Goal: Task Accomplishment & Management: Complete application form

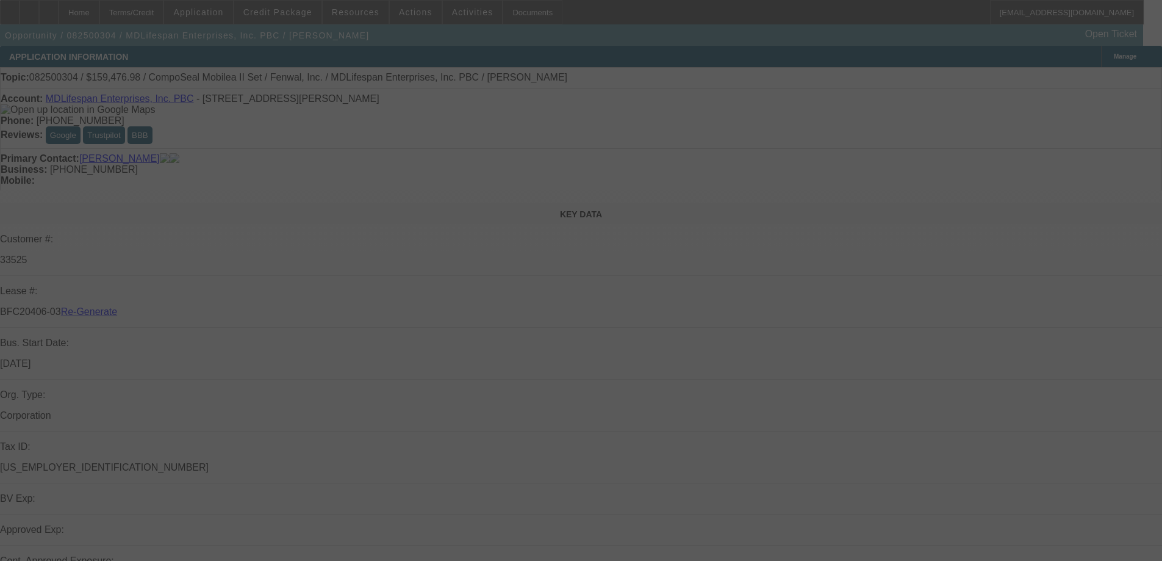
select select "3"
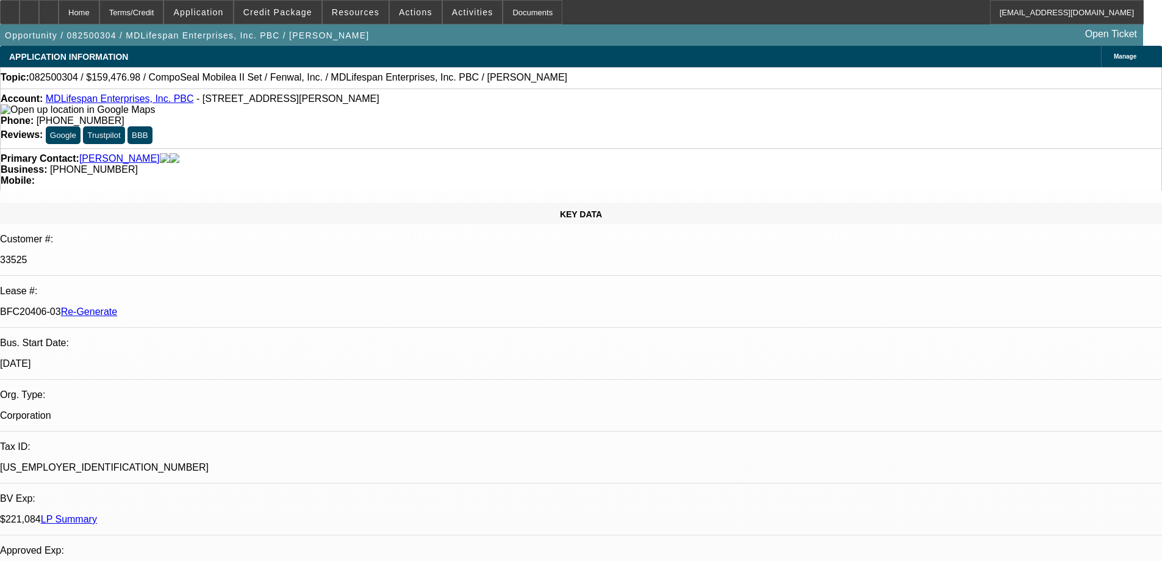
select select "0"
select select "2"
select select "0"
select select "6"
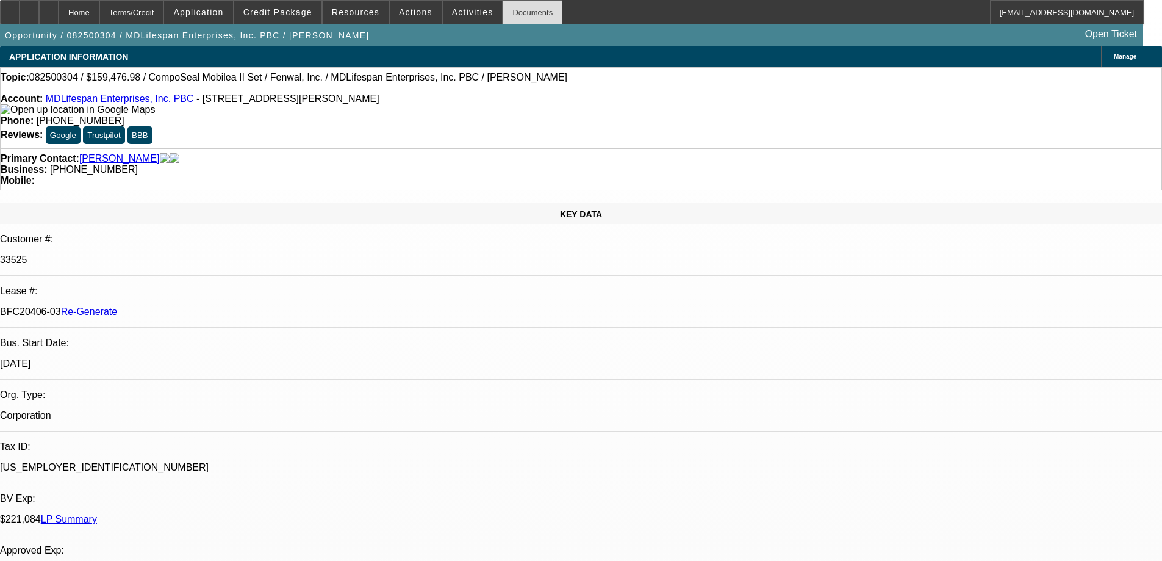
click at [524, 13] on div "Documents" at bounding box center [533, 12] width 60 height 24
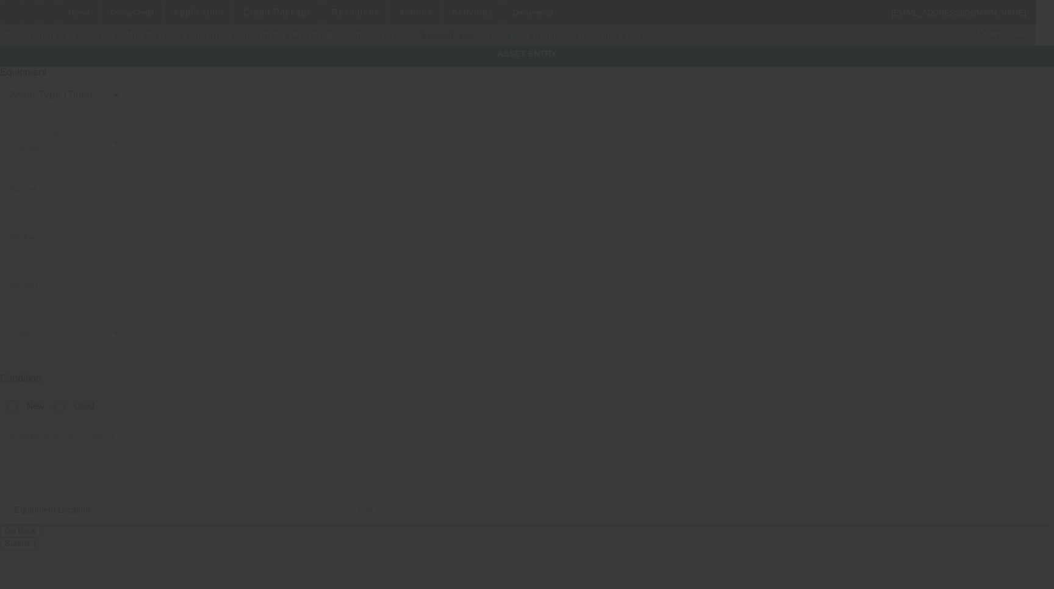
type input "CompoSeal"
type input "Mobilea II Set"
radio input "true"
type input "[STREET_ADDRESS][PERSON_NAME]"
type input "Superior"
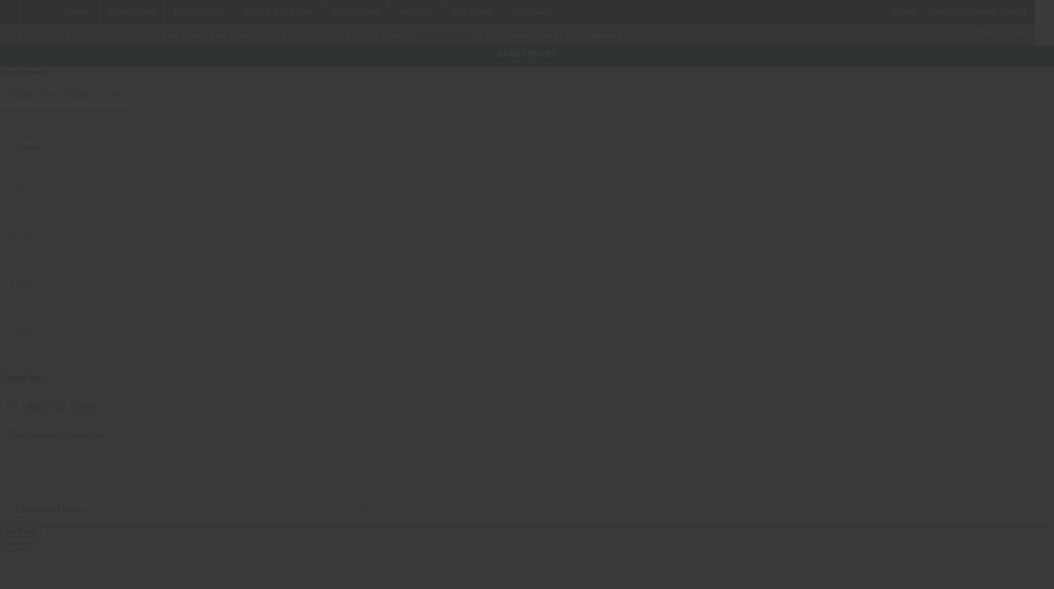
type input "80027"
type input "Boulder"
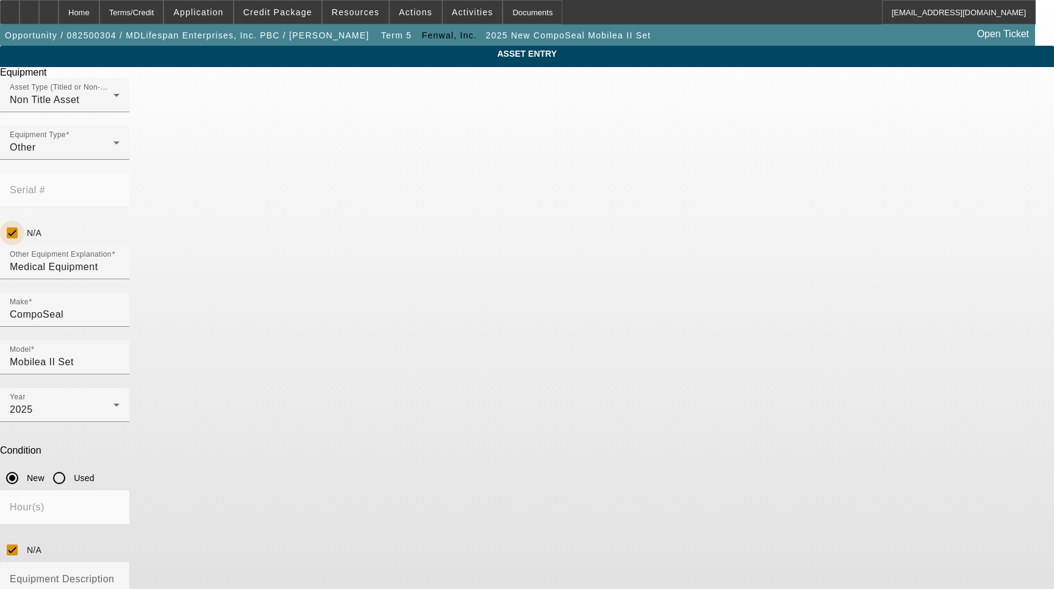
click at [24, 221] on input "N/A" at bounding box center [12, 233] width 24 height 24
checkbox input "false"
click at [120, 188] on input "Serial #" at bounding box center [65, 195] width 110 height 15
type input "25NKF14208"
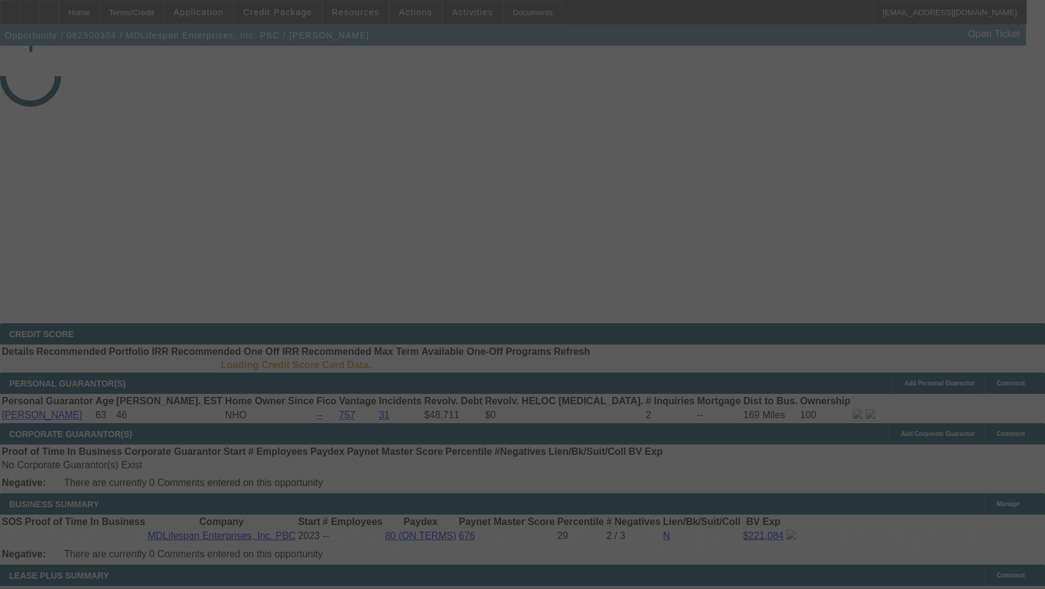
select select "3"
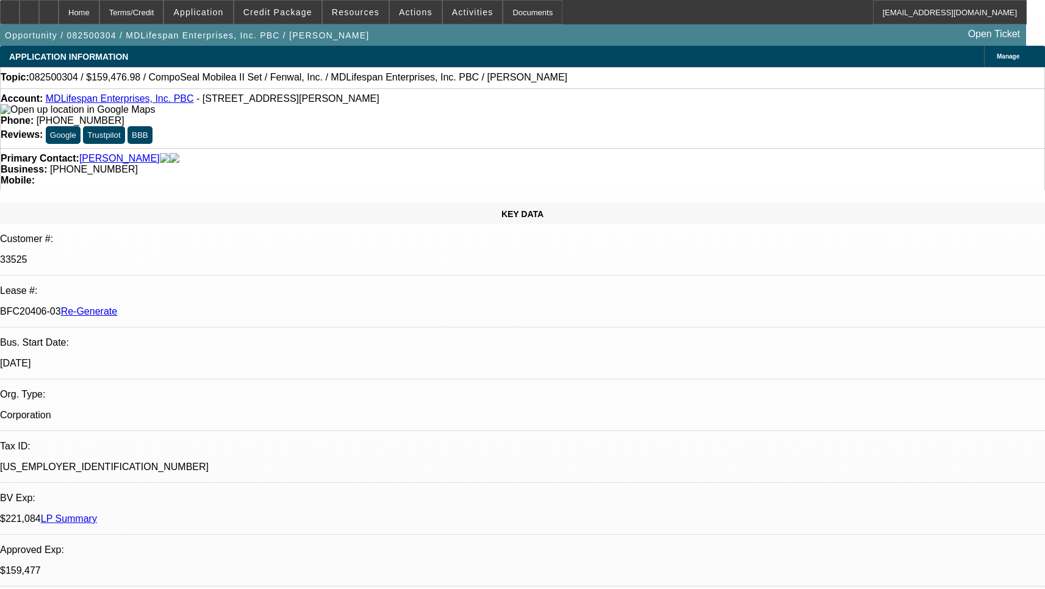
select select "0"
select select "2"
select select "0"
select select "6"
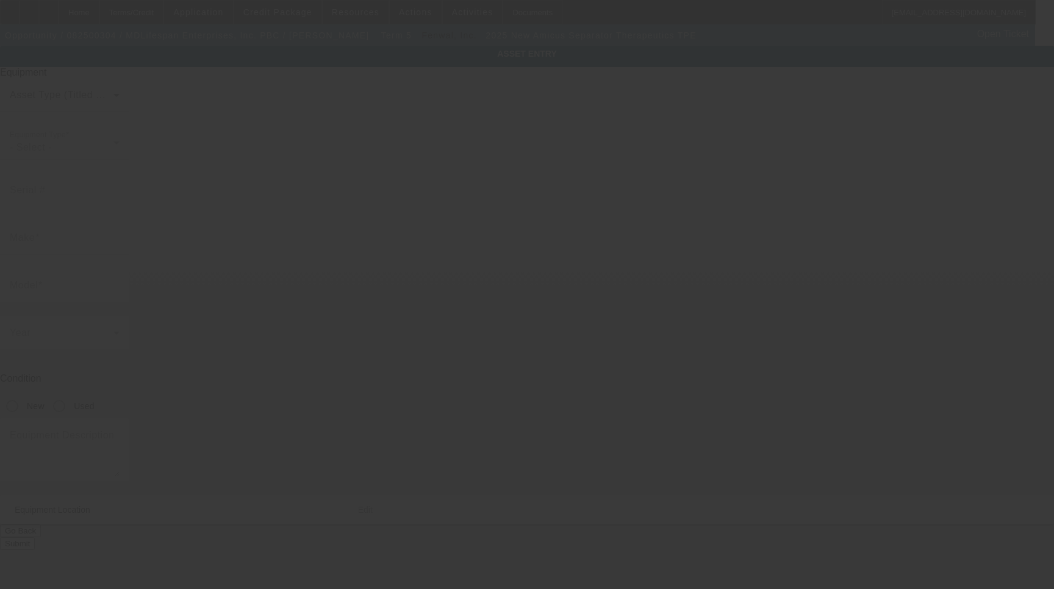
type input "Amicus"
type input "Separator Therapeutics TPE"
radio input "true"
type input "[STREET_ADDRESS][PERSON_NAME]"
type input "Superior"
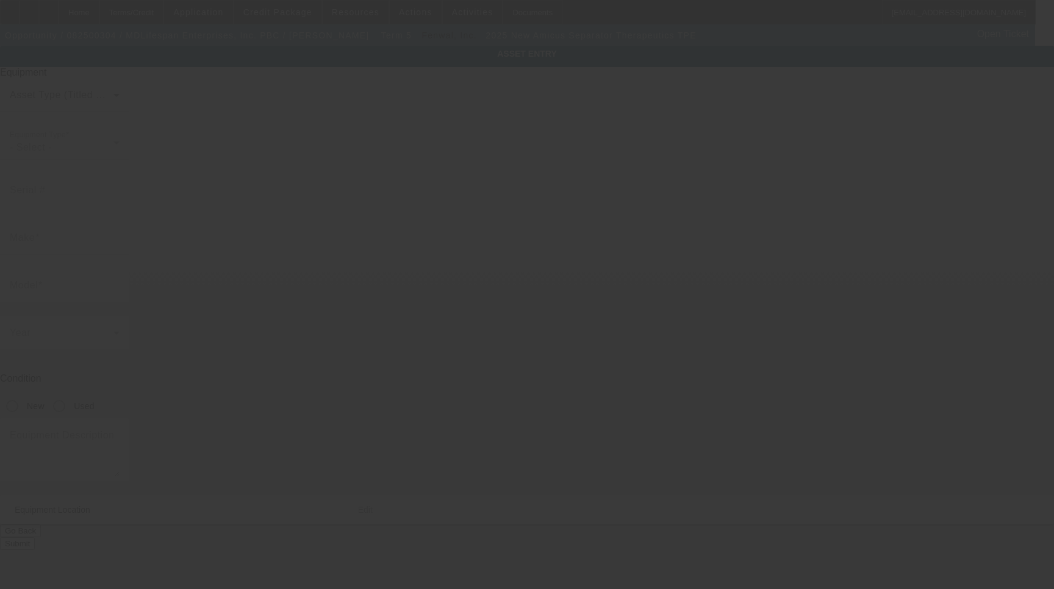
type input "80027"
type input "Superior"
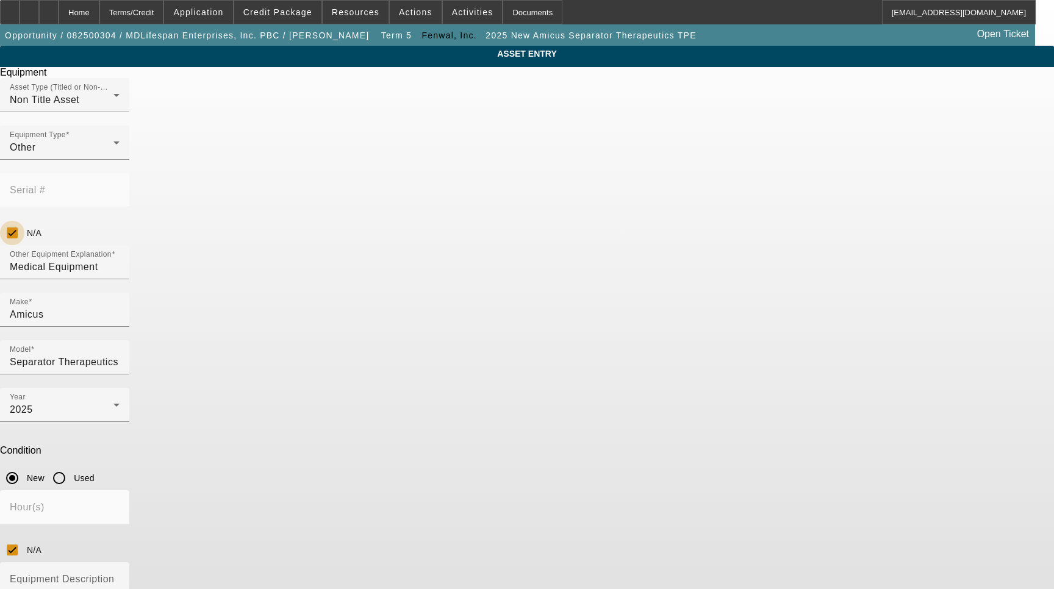
click at [24, 221] on input "N/A" at bounding box center [12, 233] width 24 height 24
checkbox input "false"
click at [120, 188] on input "Serial #" at bounding box center [65, 195] width 110 height 15
type input "WC10046"
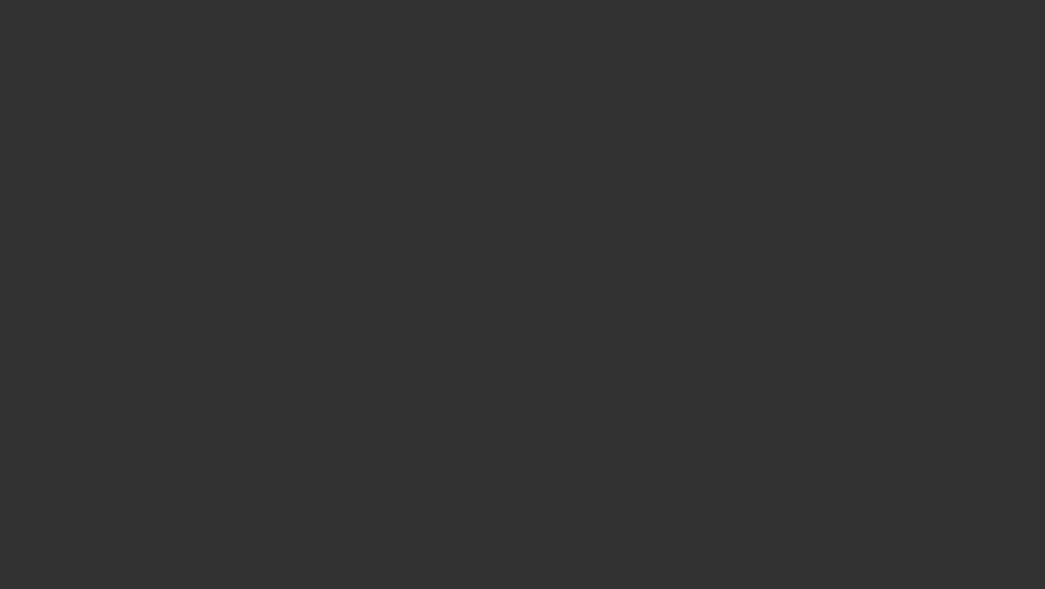
select select "3"
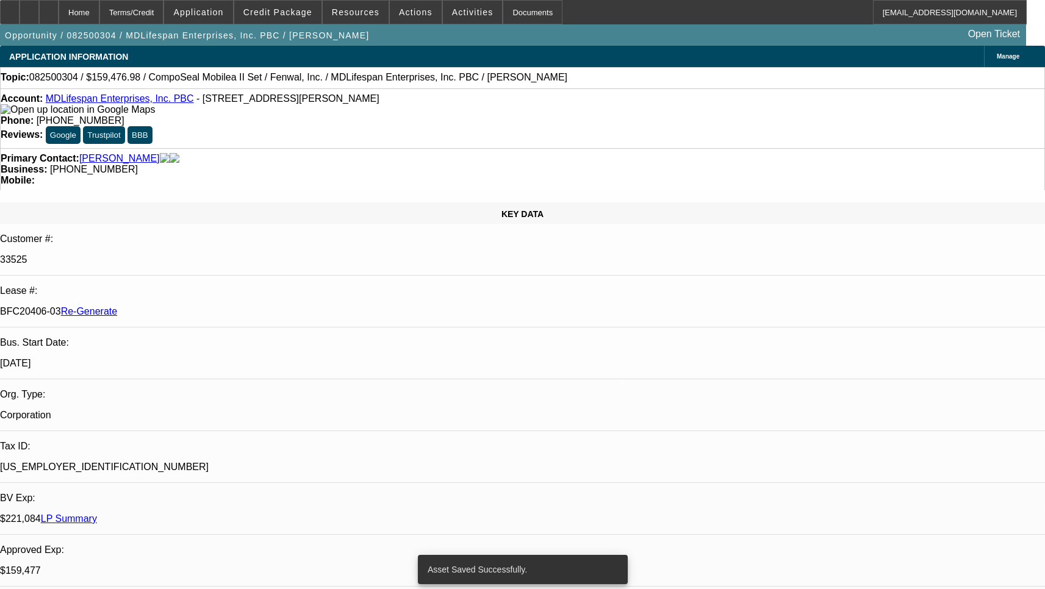
select select "0"
select select "2"
select select "0"
select select "6"
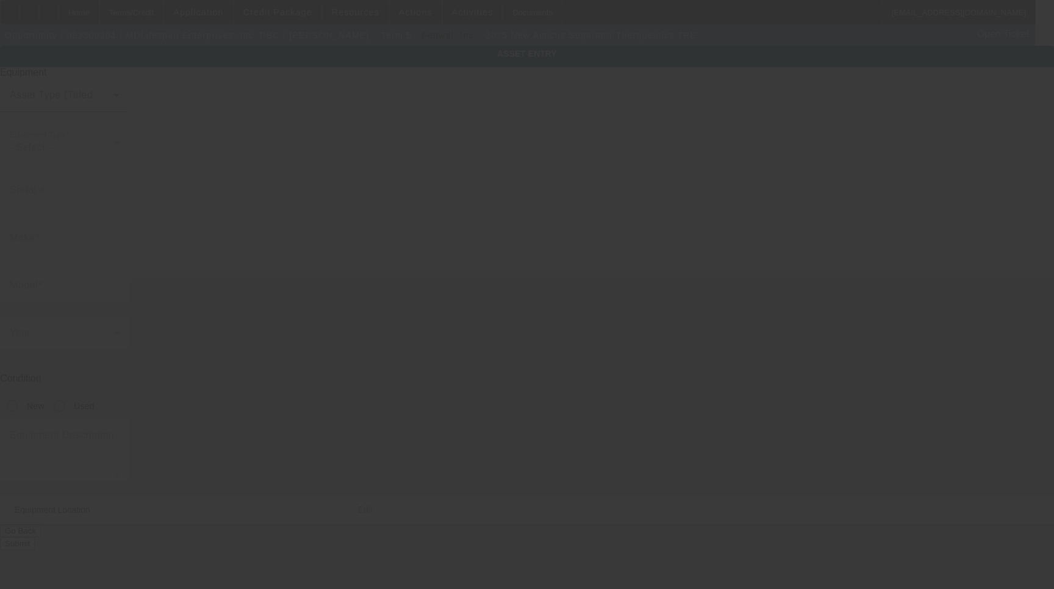
type input "Amicus"
type input "Separator Therapeutics TPE"
radio input "true"
type input "1990 Main St Ste 800"
type input "Sarasota"
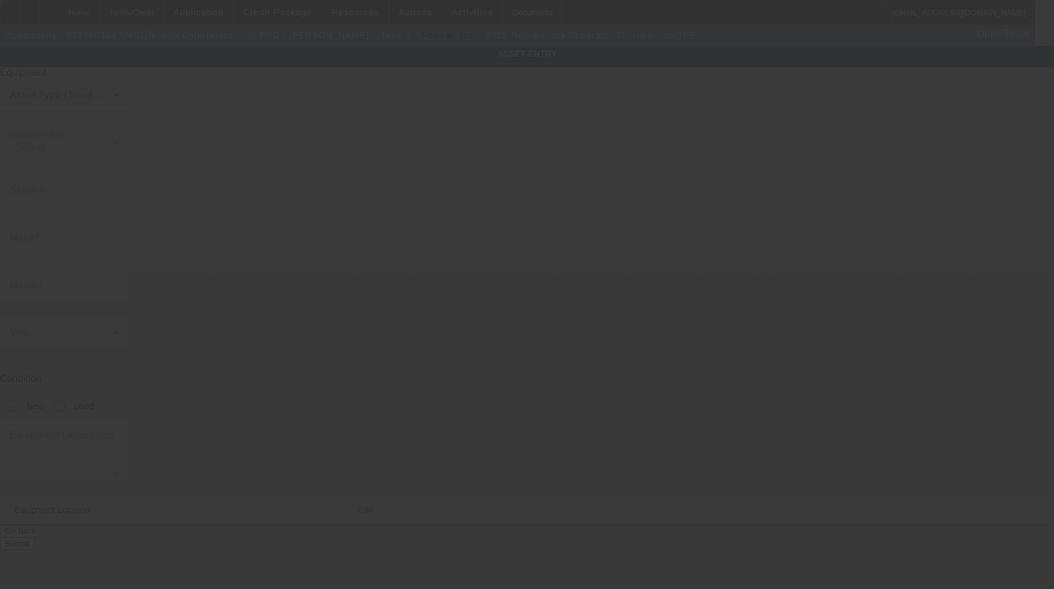
type input "34236"
type input "Sarasota"
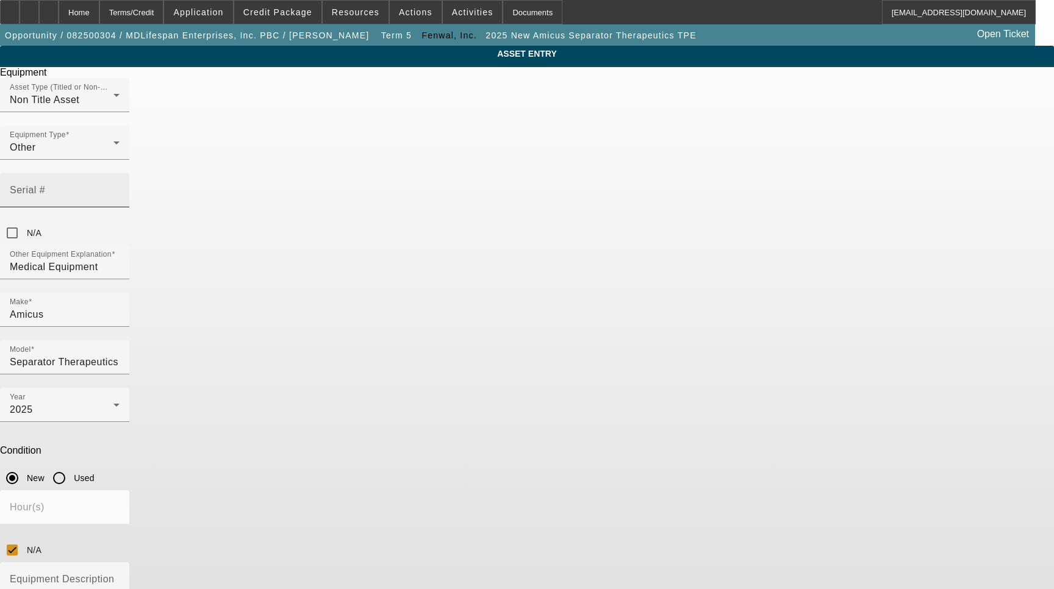
click at [120, 188] on input "Serial #" at bounding box center [65, 195] width 110 height 15
type input "WC10051"
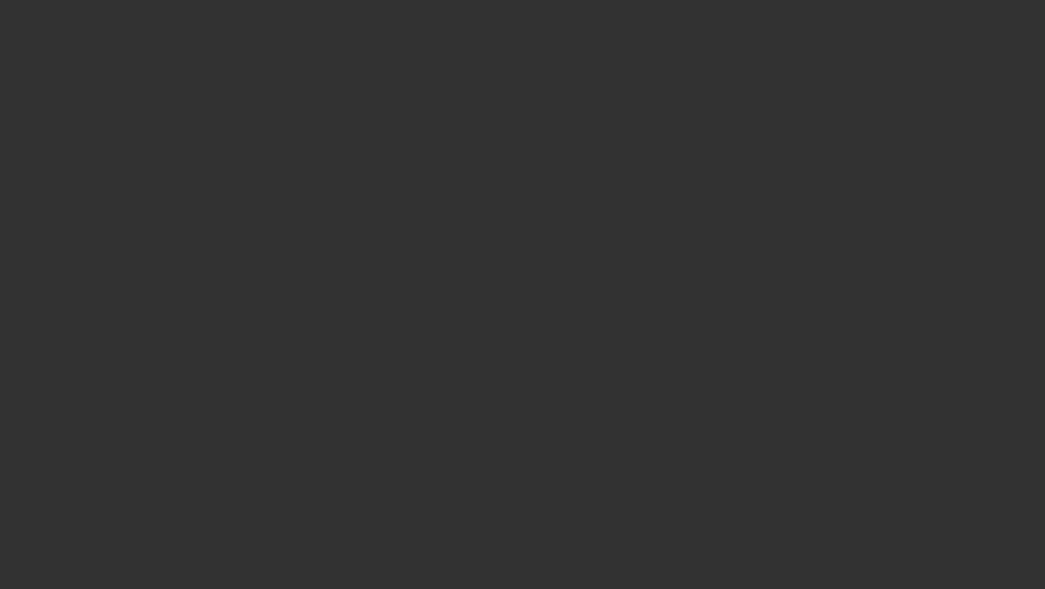
select select "3"
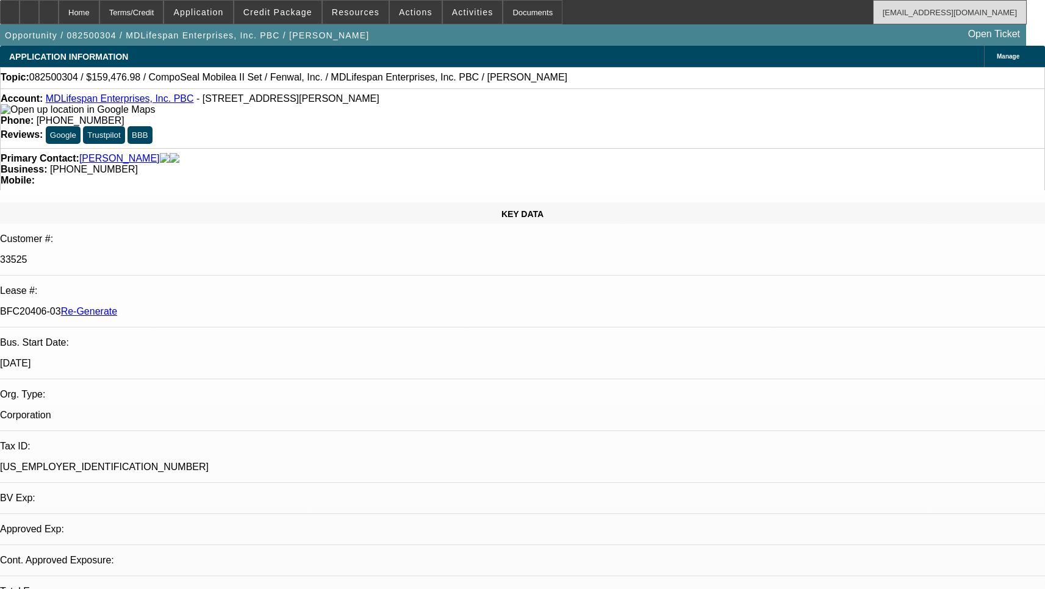
select select "0"
select select "2"
select select "0"
select select "1"
select select "2"
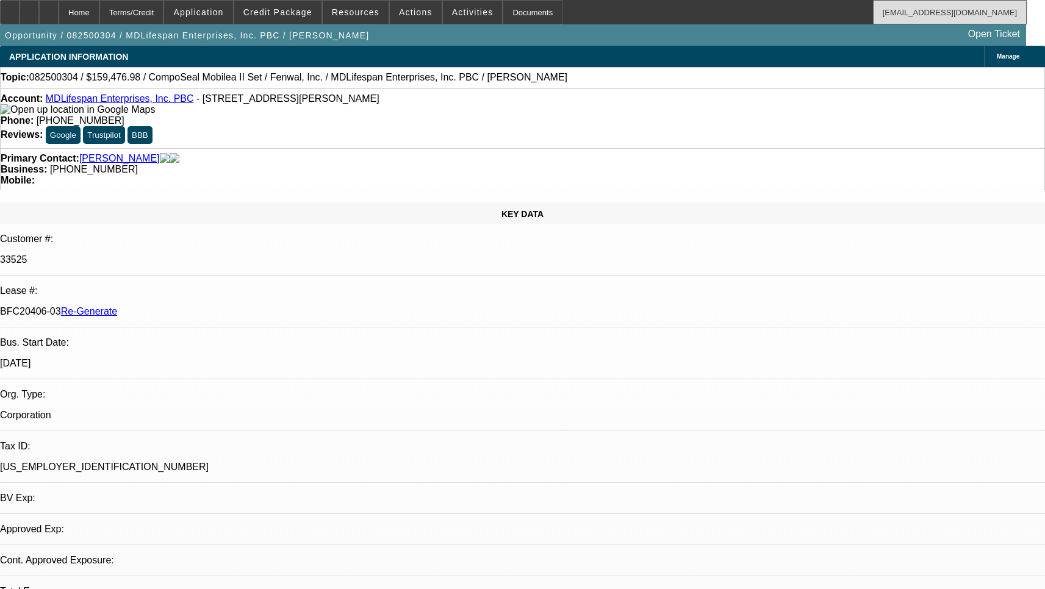
select select "6"
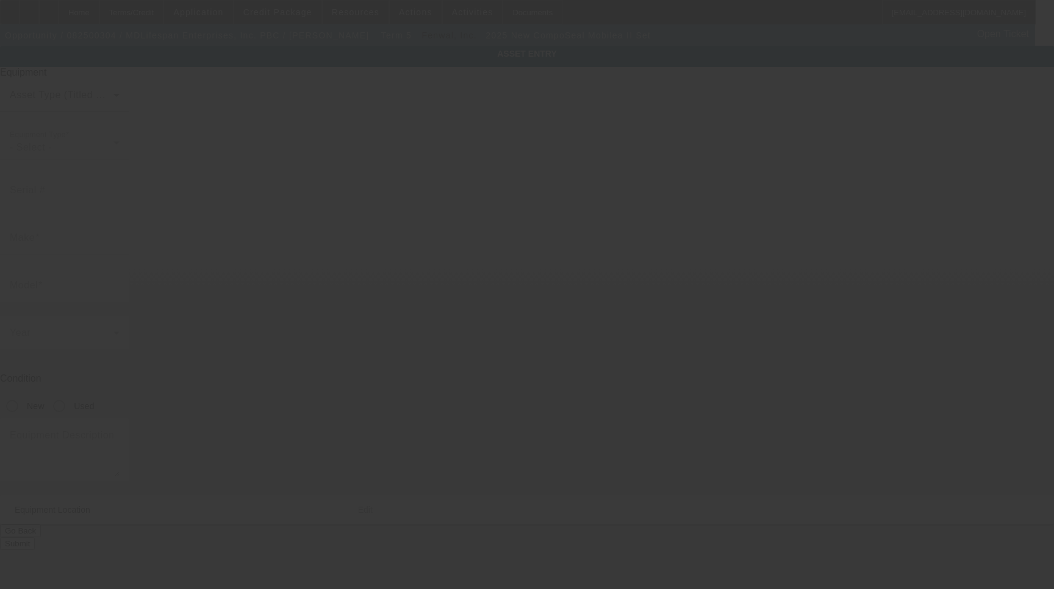
type input "CompoSeal"
type input "Mobilea II Set"
radio input "true"
type input "[STREET_ADDRESS]"
type input "[GEOGRAPHIC_DATA]"
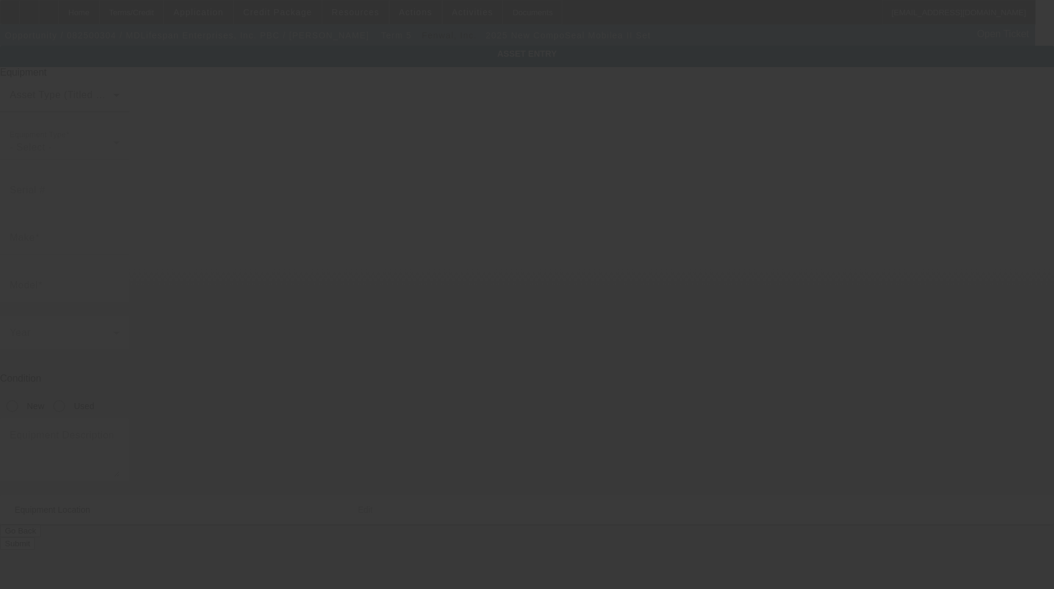
type input "34236"
type input "[GEOGRAPHIC_DATA]"
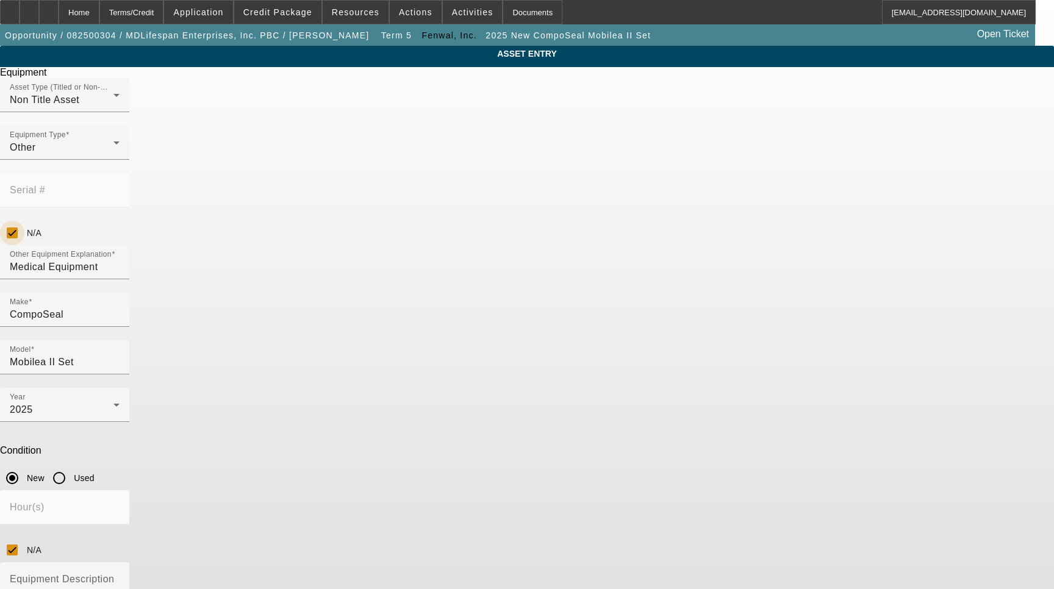
click at [24, 221] on input "N/A" at bounding box center [12, 233] width 24 height 24
checkbox input "false"
click at [120, 188] on input "Serial #" at bounding box center [65, 195] width 110 height 15
type input "25NKF14197"
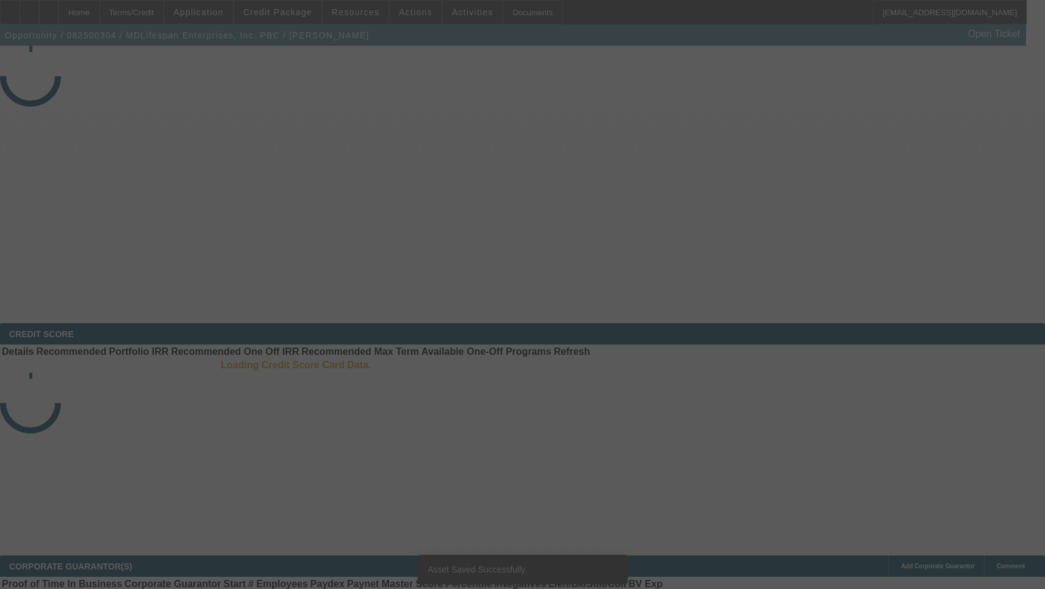
select select "3"
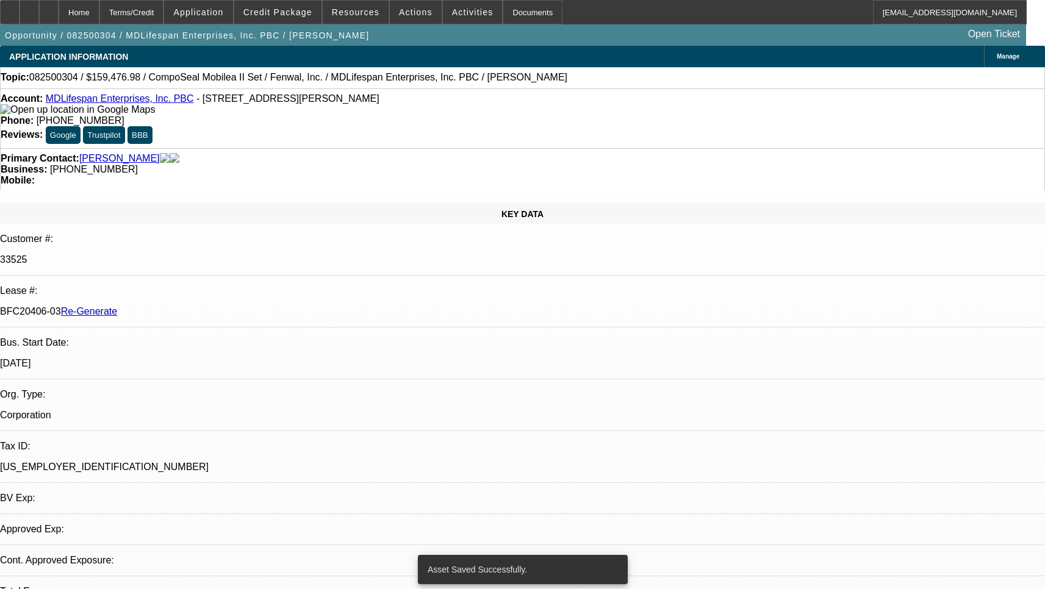
select select "0"
select select "2"
select select "0"
select select "6"
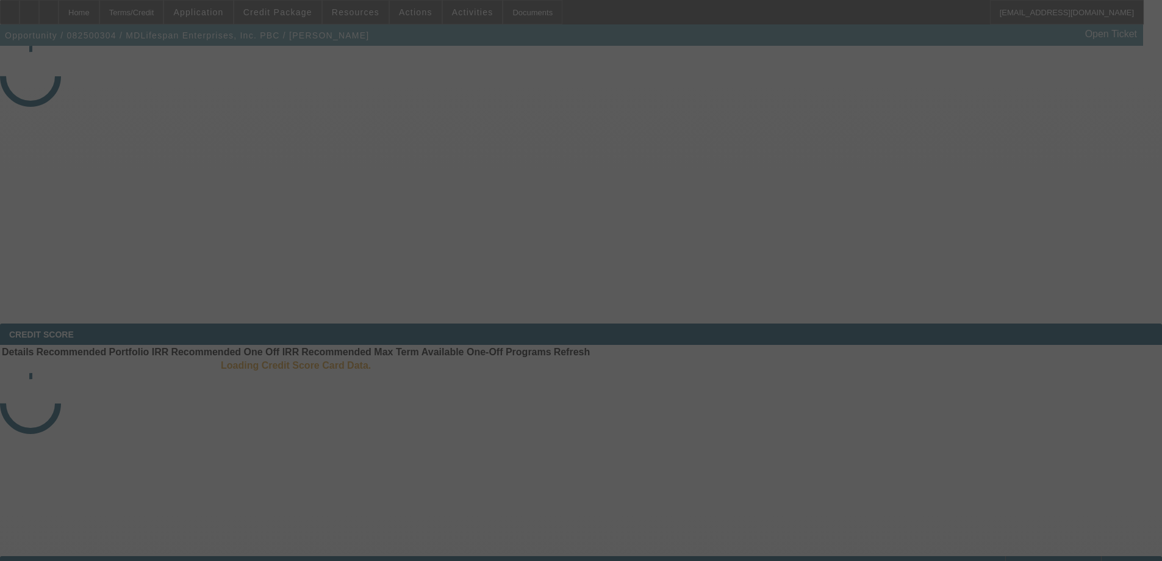
select select "3"
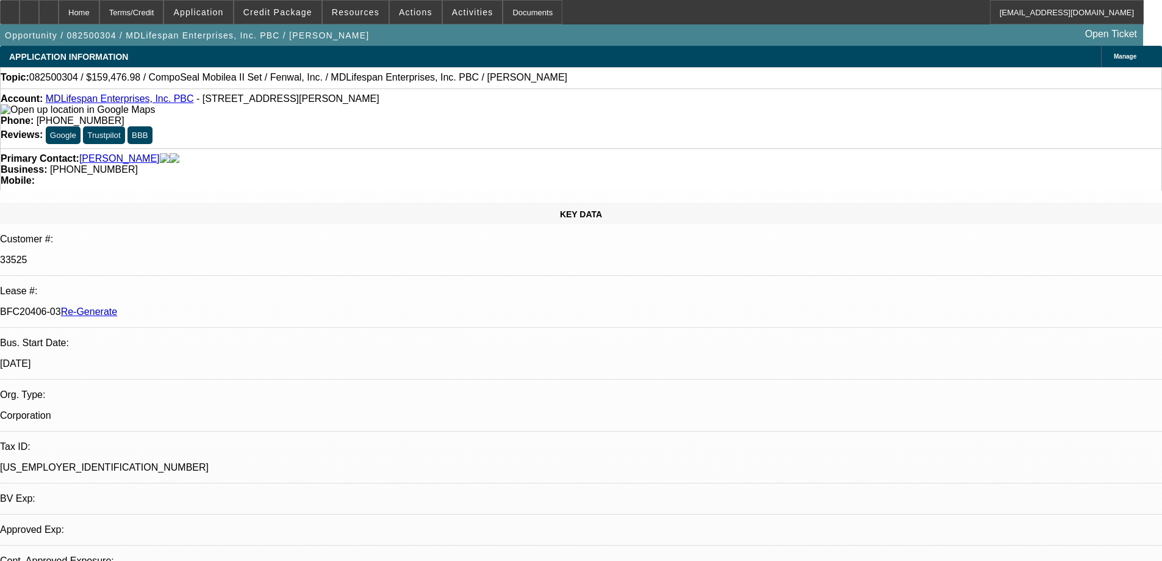
select select "0"
select select "2"
select select "0"
select select "2"
select select "6"
